Goal: Transaction & Acquisition: Purchase product/service

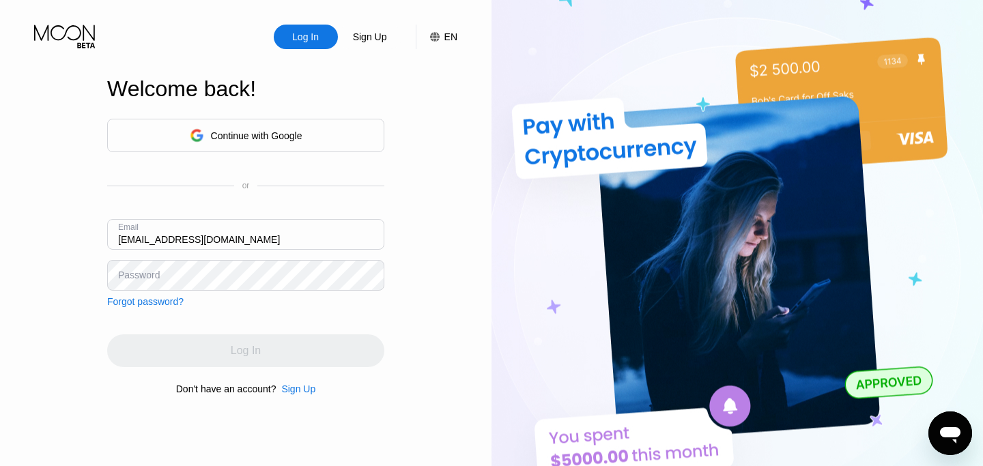
type input "[EMAIL_ADDRESS][DOMAIN_NAME]"
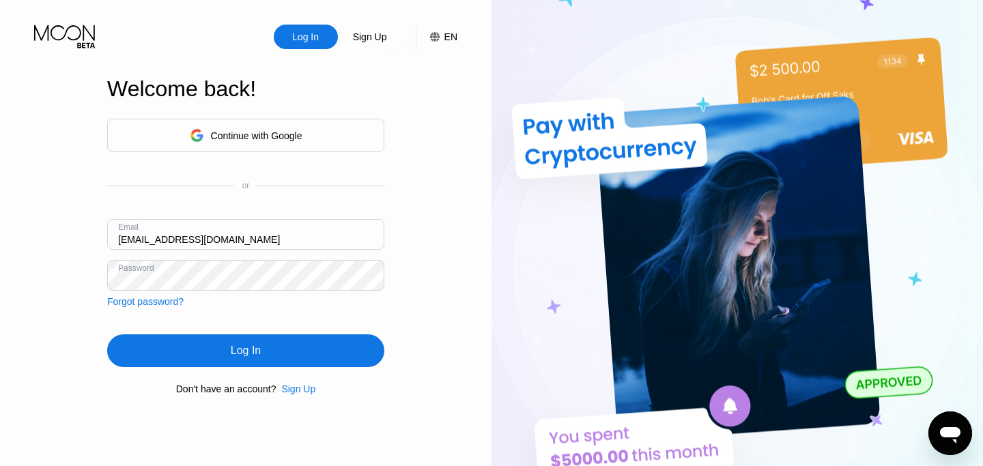
click at [255, 341] on div "Log In" at bounding box center [245, 351] width 277 height 33
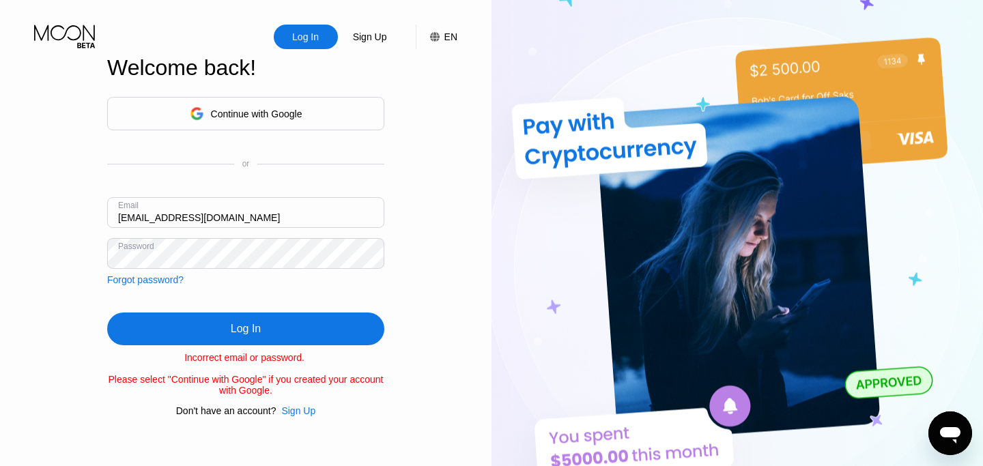
click at [292, 325] on div "Log In" at bounding box center [245, 329] width 277 height 33
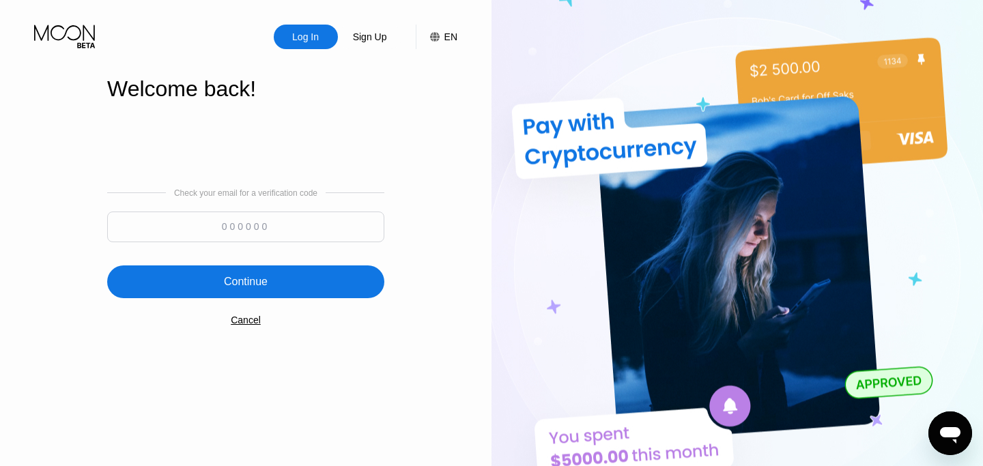
click at [288, 221] on input at bounding box center [245, 227] width 277 height 31
click at [241, 234] on input at bounding box center [245, 227] width 277 height 31
type input "689629"
click at [276, 272] on div "Continue" at bounding box center [245, 282] width 277 height 33
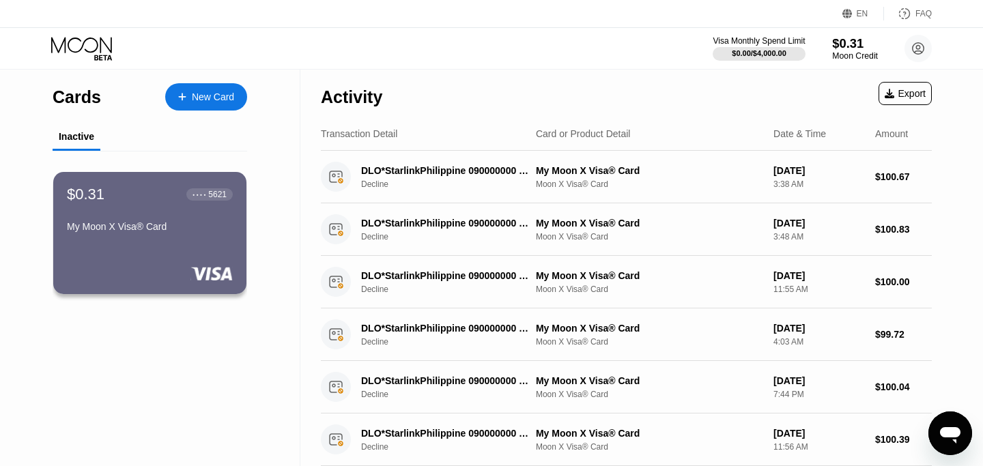
click at [843, 45] on div "$0.31" at bounding box center [855, 43] width 46 height 14
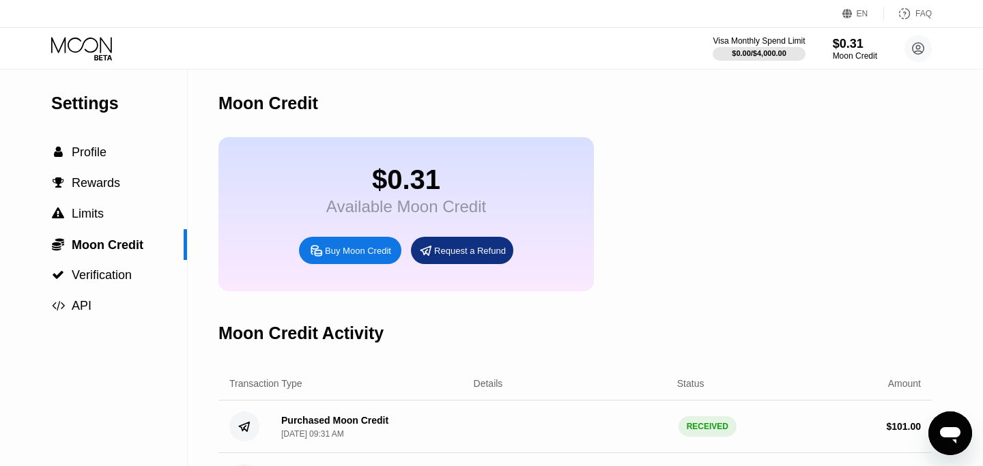
click at [374, 254] on div "Buy Moon Credit" at bounding box center [358, 251] width 66 height 12
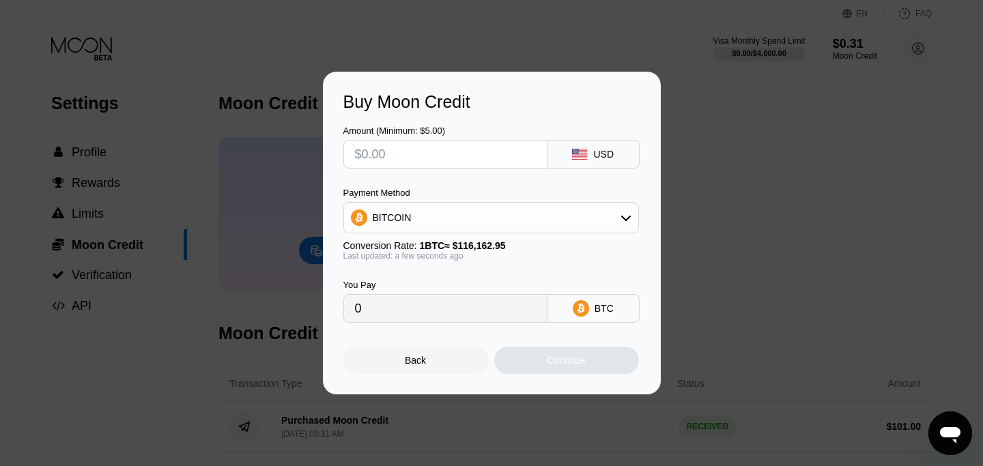
click at [410, 162] on input "text" at bounding box center [445, 154] width 181 height 27
type input "$1"
type input "0.00000861"
type input "$10"
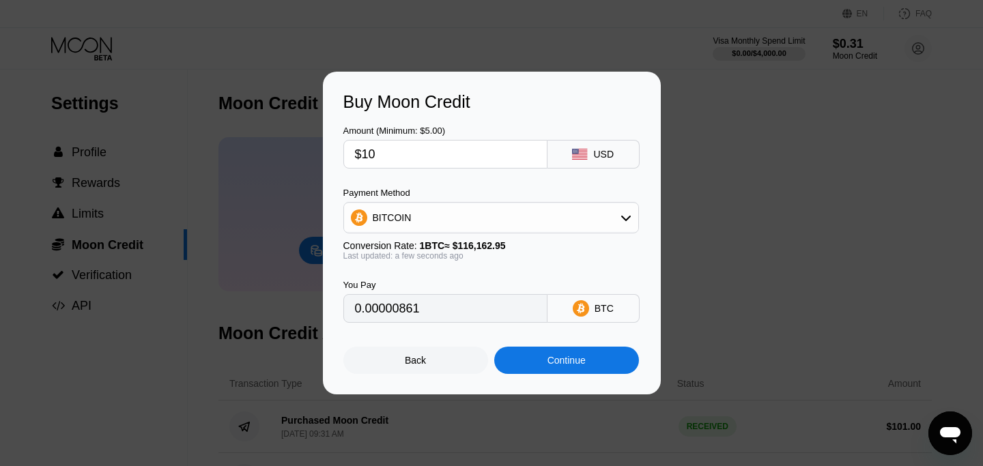
type input "0.00008609"
type input "$100"
type input "0.00086086"
type input "$100.5"
type input "0.00086517"
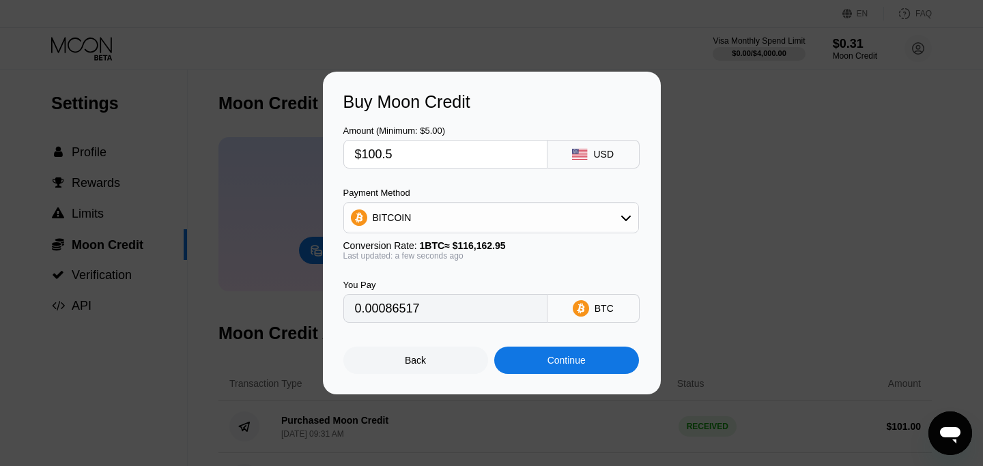
type input "$100.50"
click at [569, 366] on div "Continue" at bounding box center [567, 360] width 38 height 11
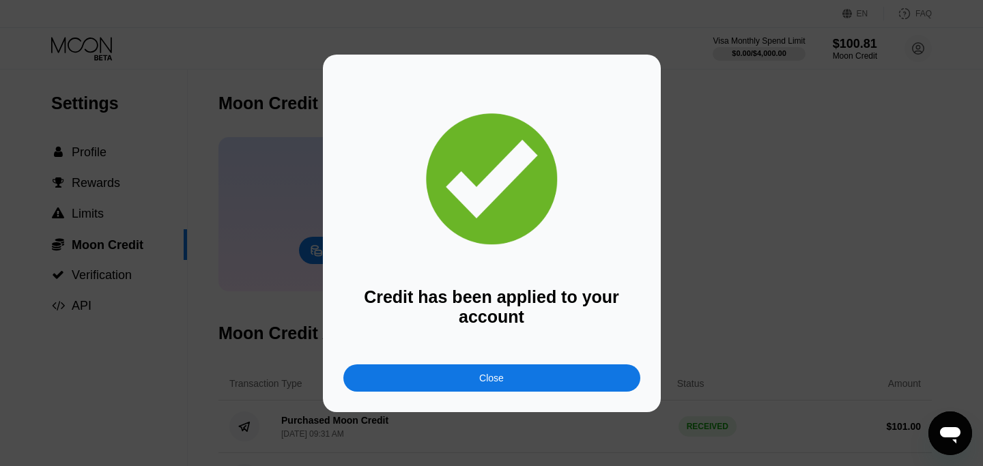
click at [561, 380] on div "Close" at bounding box center [491, 378] width 297 height 27
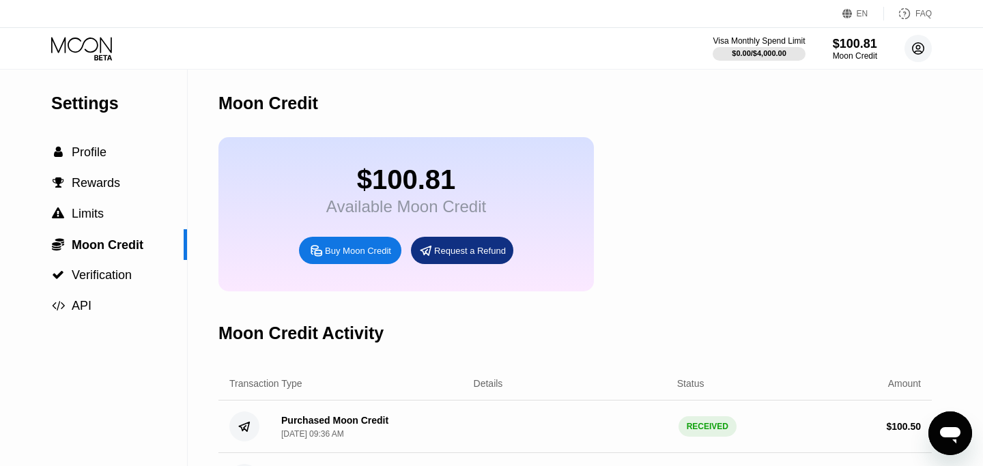
click at [926, 57] on circle at bounding box center [918, 48] width 27 height 27
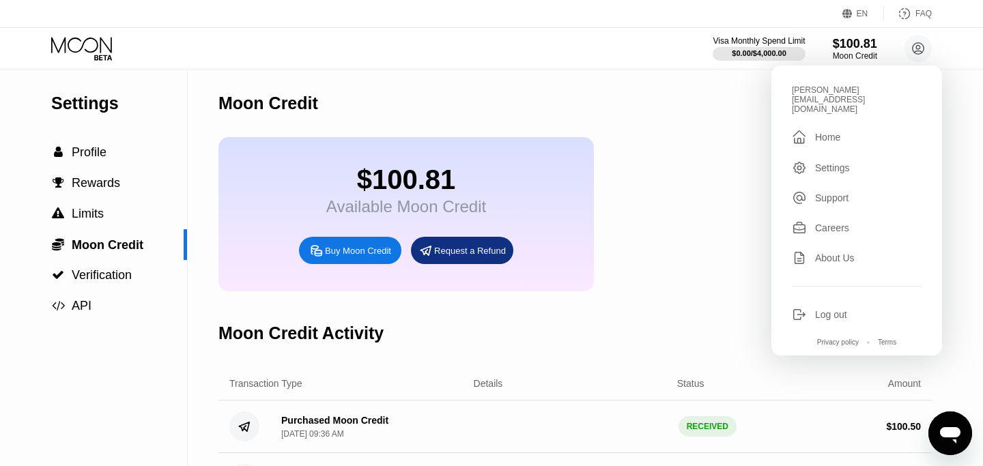
click at [823, 307] on div "Log out" at bounding box center [857, 314] width 130 height 15
